Goal: Browse casually

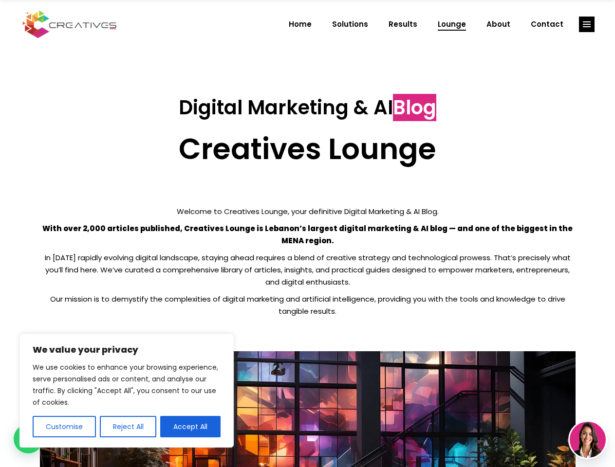
click at [307, 234] on p "With over 2,000 articles published, Creatives Lounge is Lebanon’s largest digit…" at bounding box center [307, 234] width 535 height 24
click at [64, 427] on button "Customise" at bounding box center [64, 426] width 63 height 21
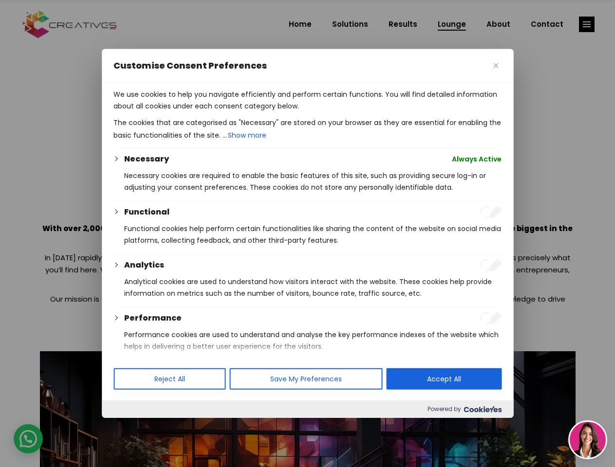
click at [128, 427] on div at bounding box center [307, 233] width 615 height 467
click at [190, 112] on p "We use cookies to help you navigate efficiently and perform certain functions. …" at bounding box center [307, 100] width 388 height 23
click at [587, 24] on div at bounding box center [307, 233] width 615 height 467
click at [588, 440] on img at bounding box center [588, 440] width 36 height 36
